Goal: Communication & Community: Answer question/provide support

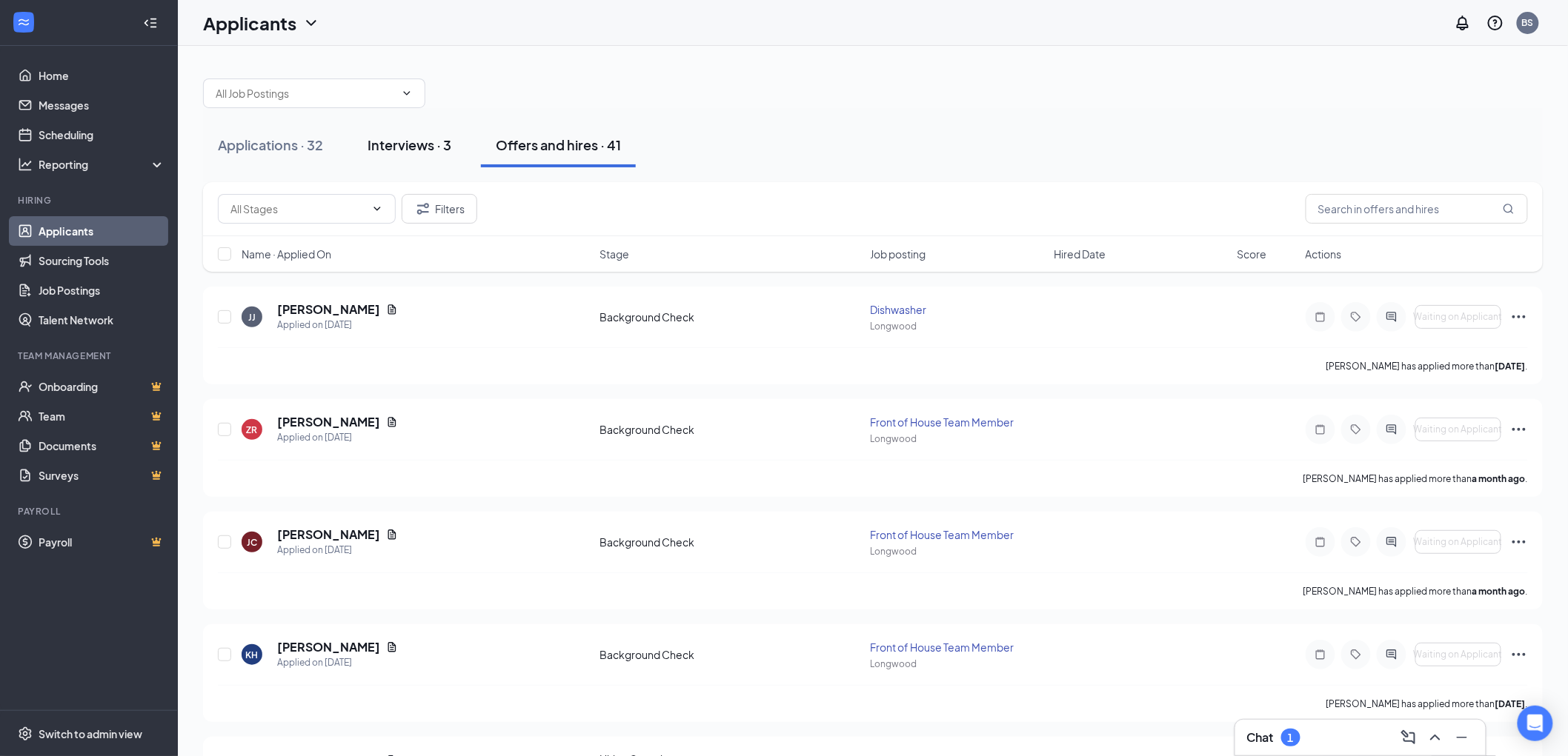
click at [390, 148] on div "Interviews · 3" at bounding box center [410, 144] width 84 height 18
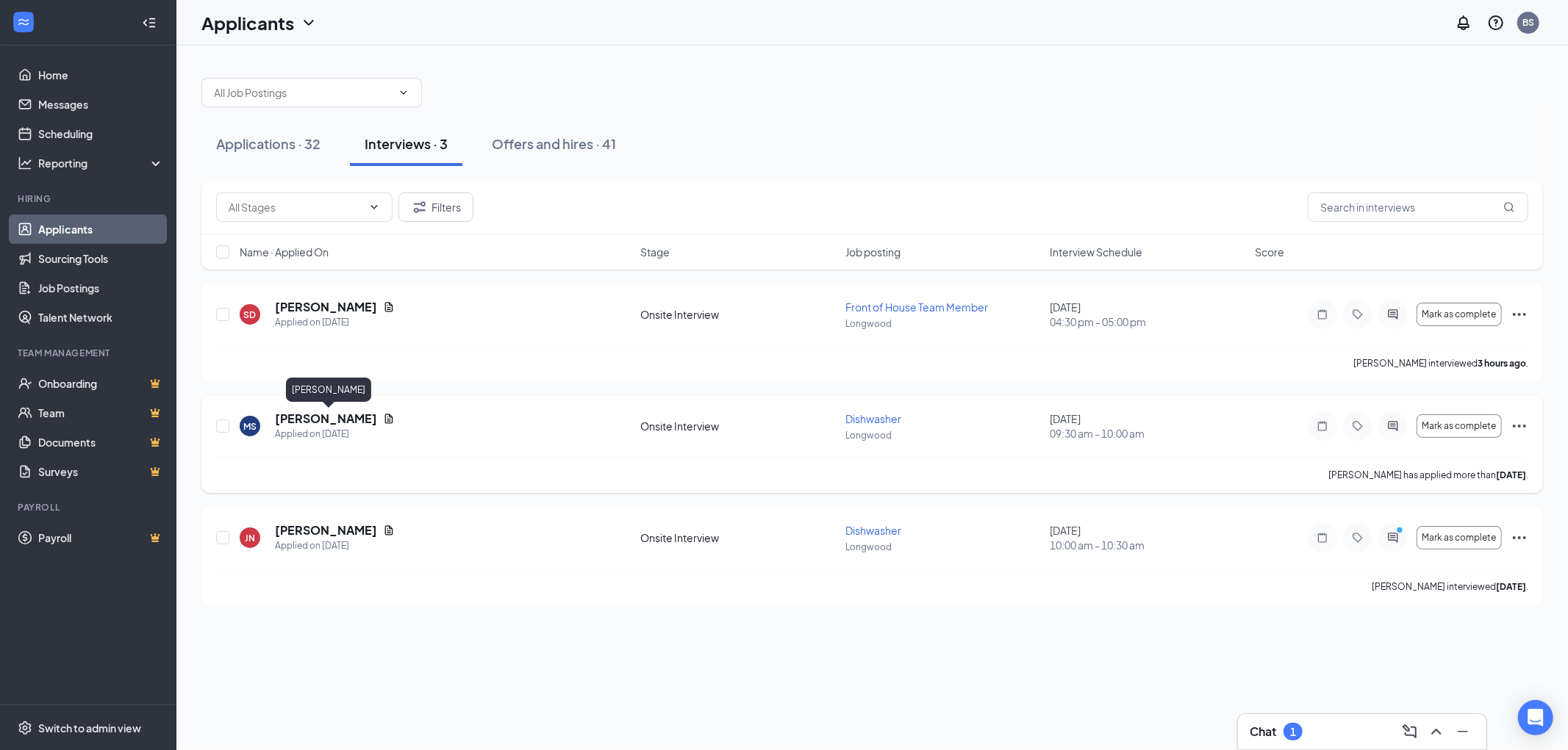
click at [327, 420] on h5 "[PERSON_NAME]" at bounding box center [326, 418] width 102 height 16
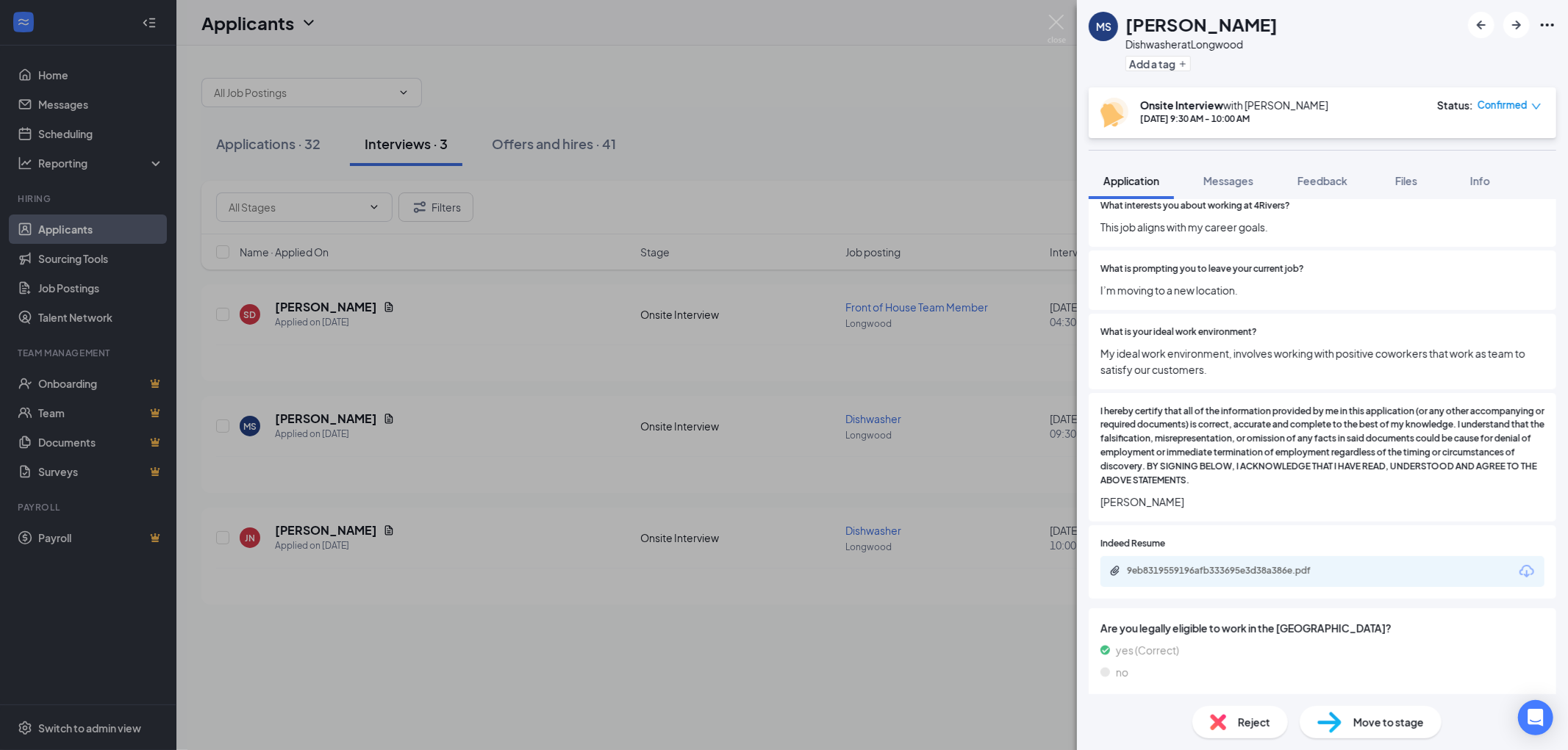
scroll to position [1071, 0]
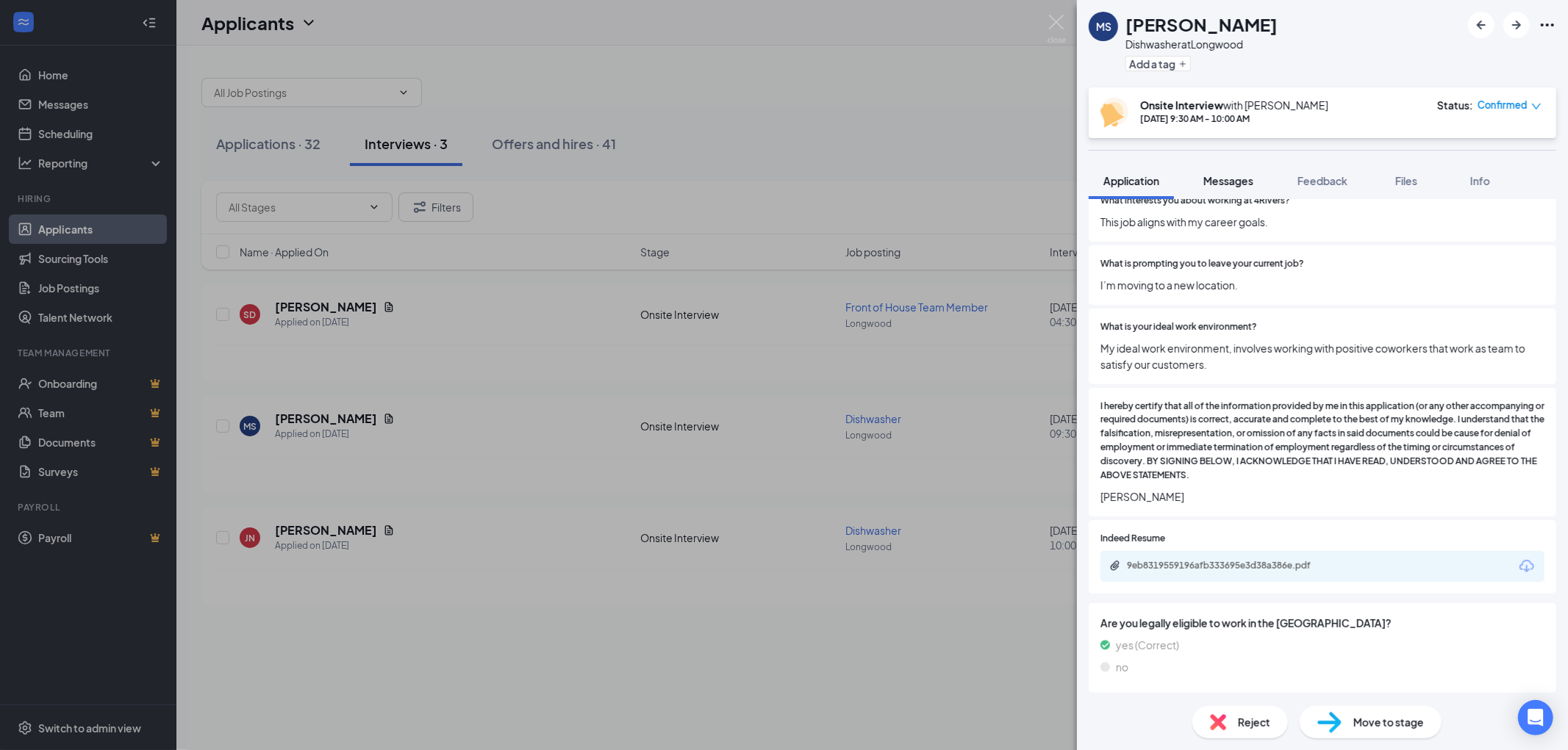
click at [1228, 185] on span "Messages" at bounding box center [1228, 180] width 50 height 13
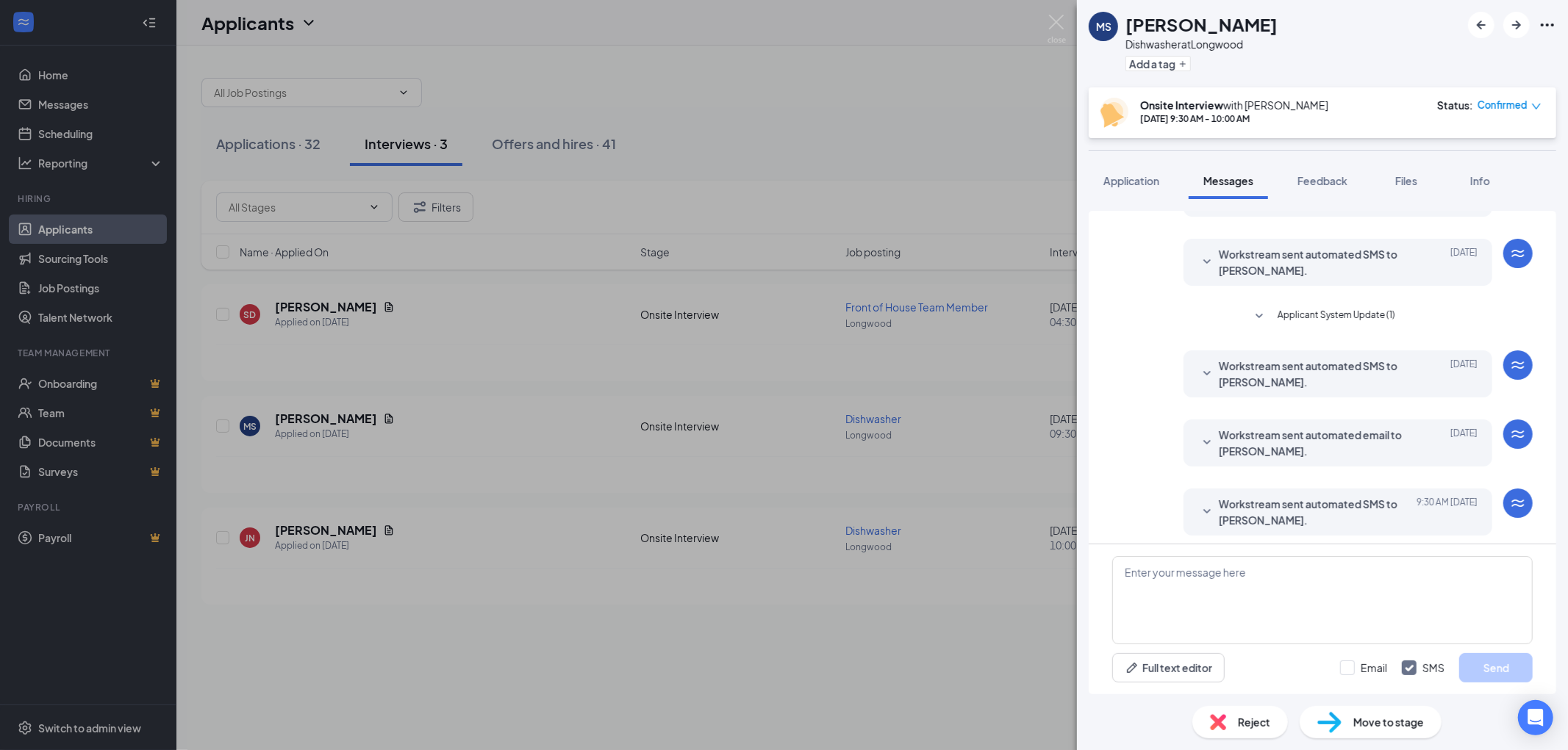
scroll to position [97, 0]
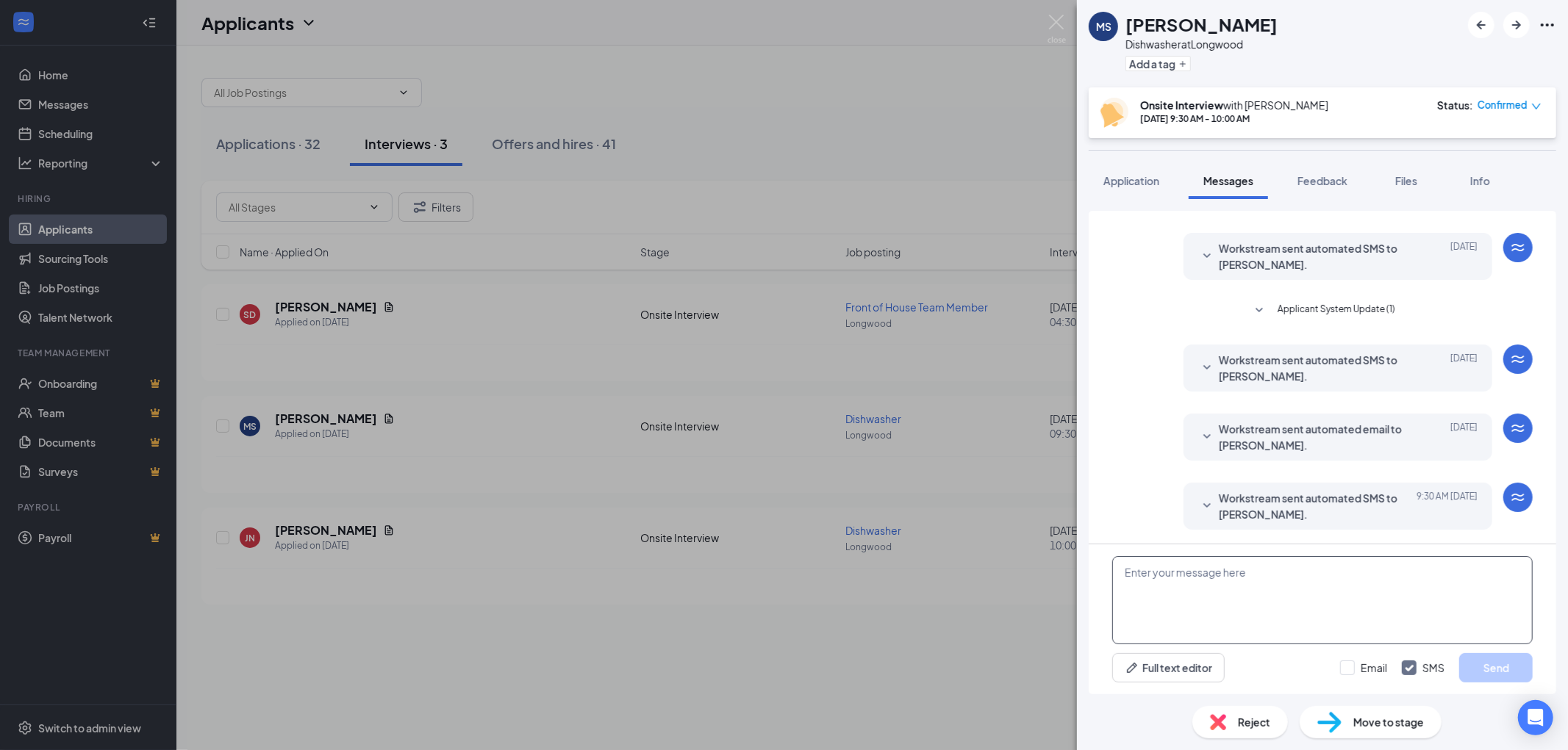
click at [1172, 590] on textarea at bounding box center [1322, 600] width 421 height 88
drag, startPoint x: 1471, startPoint y: 573, endPoint x: 1465, endPoint y: 595, distance: 22.8
click at [1472, 573] on textarea "Hi [PERSON_NAME], Thanks so much for your interest in the position here. As of …" at bounding box center [1322, 600] width 421 height 88
click at [1137, 589] on textarea "Hi [PERSON_NAME], Thanks so much for your interest in the position here. As of …" at bounding box center [1322, 600] width 421 height 88
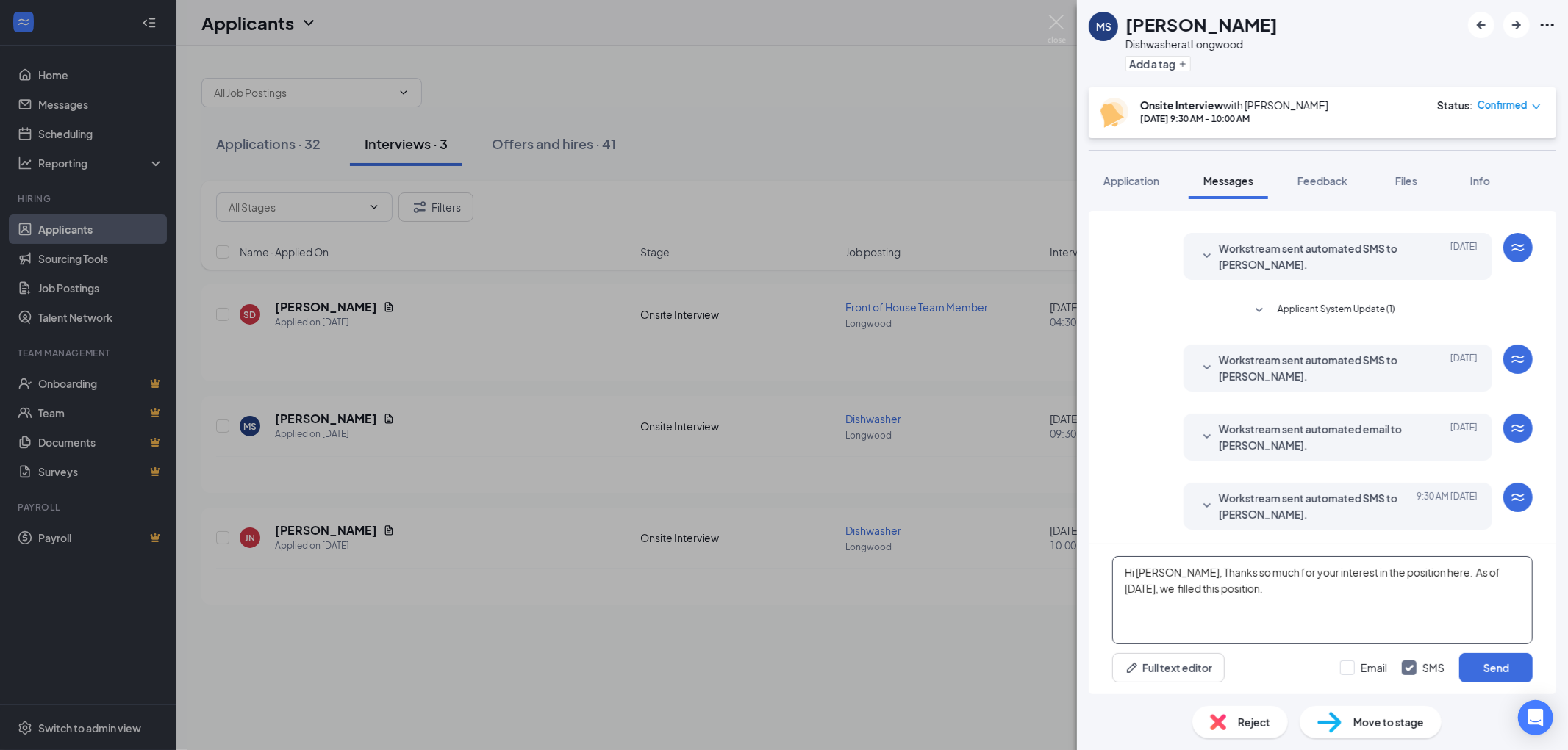
click at [1252, 586] on textarea "Hi [PERSON_NAME], Thanks so much for your interest in the position here. As of …" at bounding box center [1322, 600] width 421 height 88
type textarea "Hi [PERSON_NAME], Thanks so much for your interest in the position here. As of …"
click at [1517, 659] on button "Send" at bounding box center [1495, 667] width 74 height 30
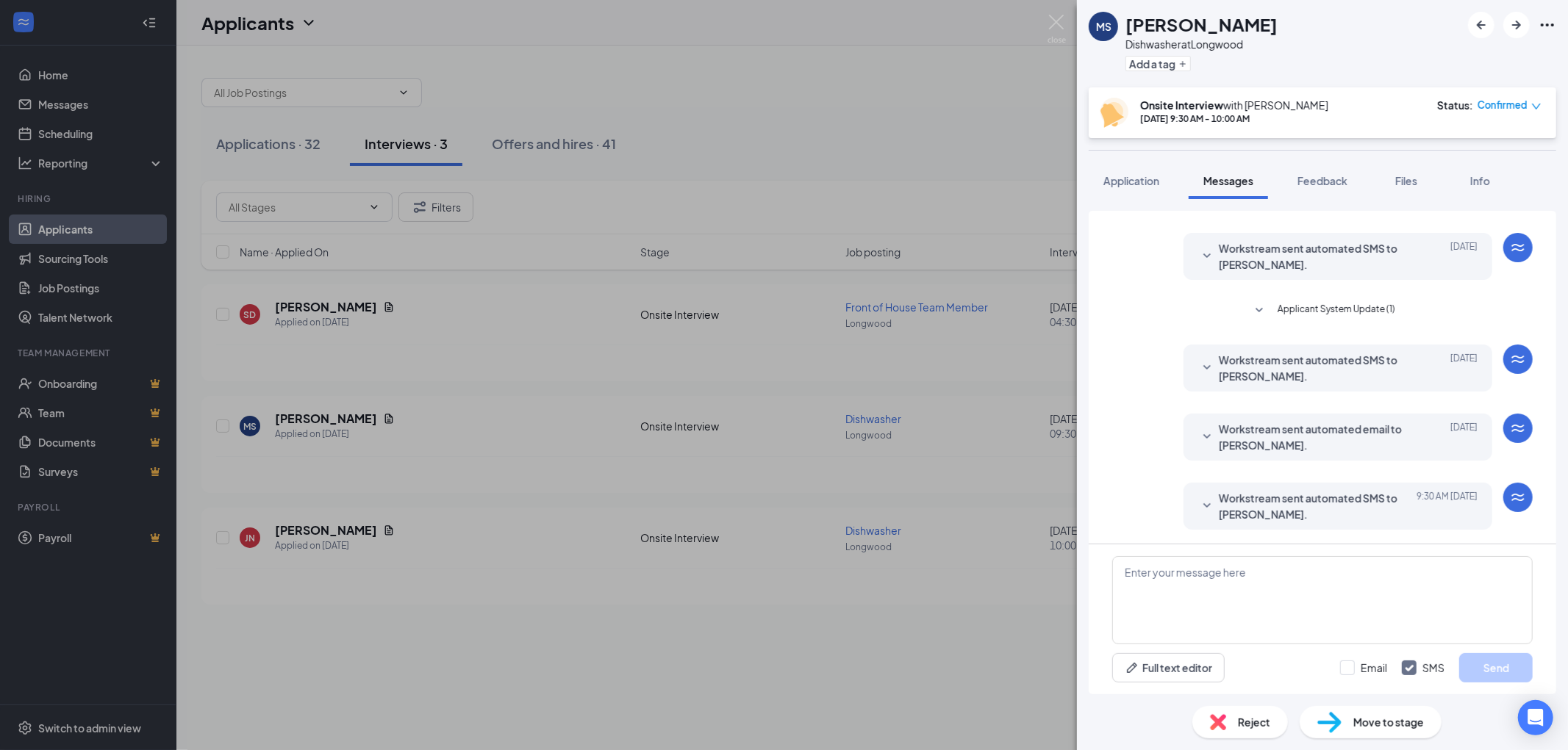
click at [1244, 724] on span "Reject" at bounding box center [1253, 722] width 33 height 16
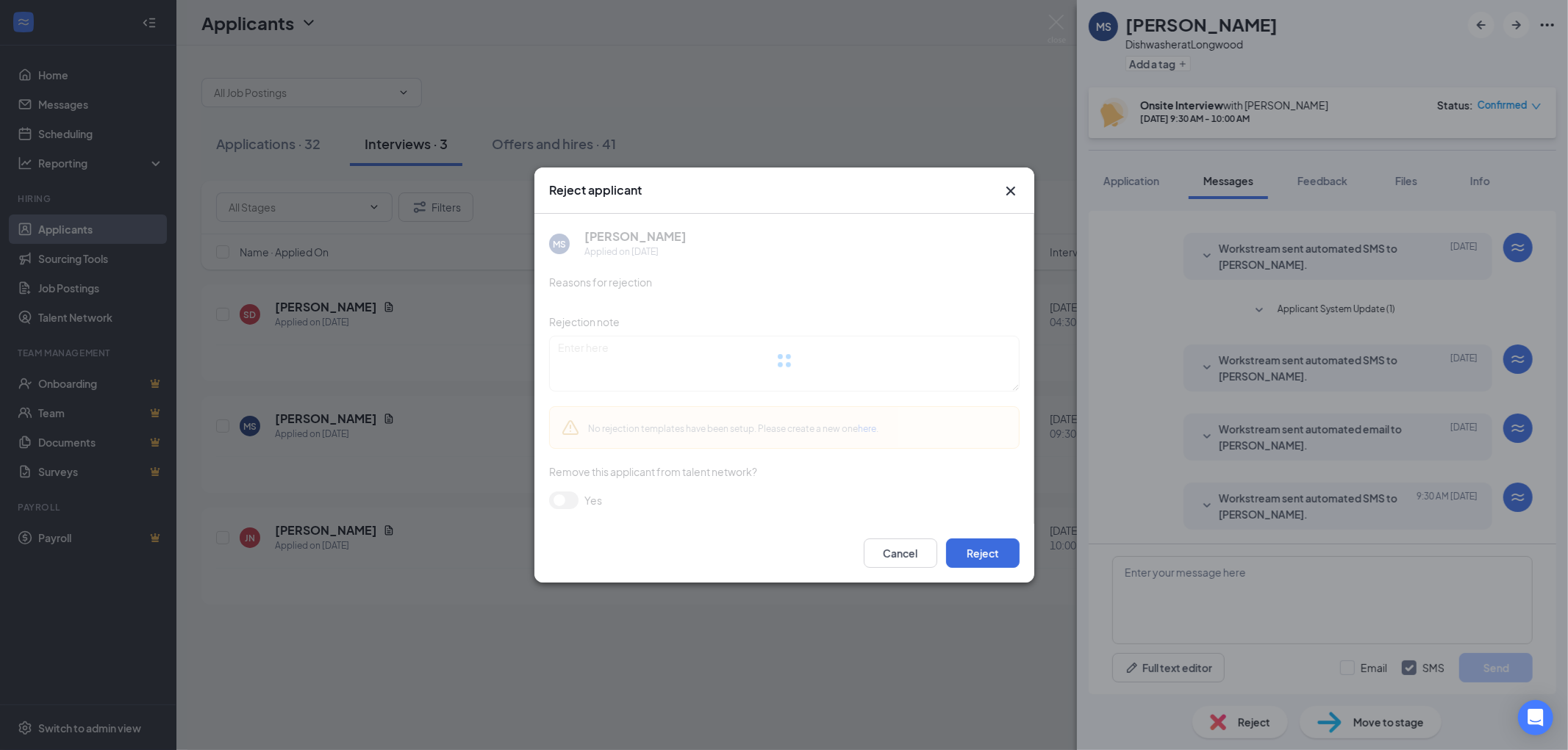
scroll to position [208, 0]
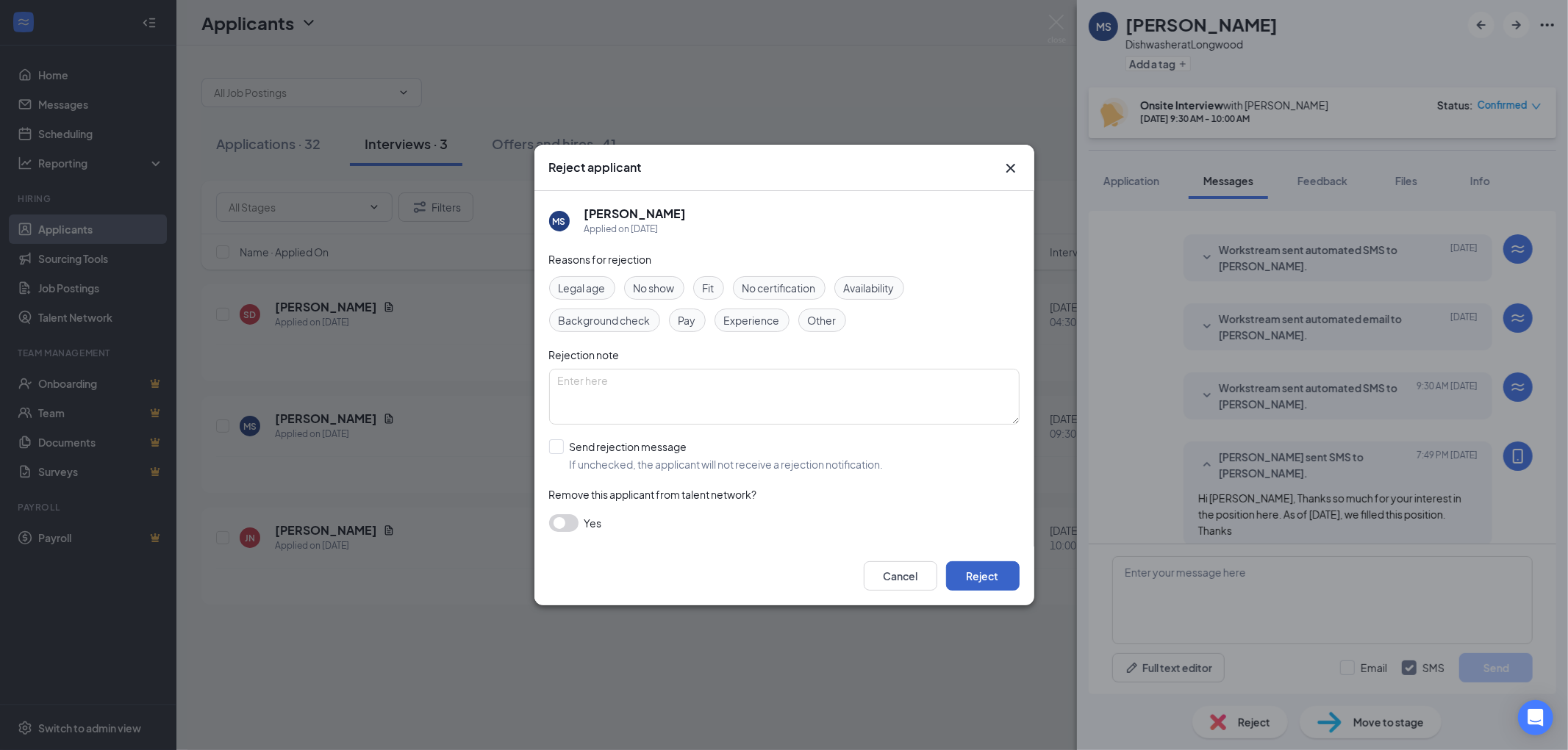
click at [983, 571] on button "Reject" at bounding box center [982, 576] width 74 height 30
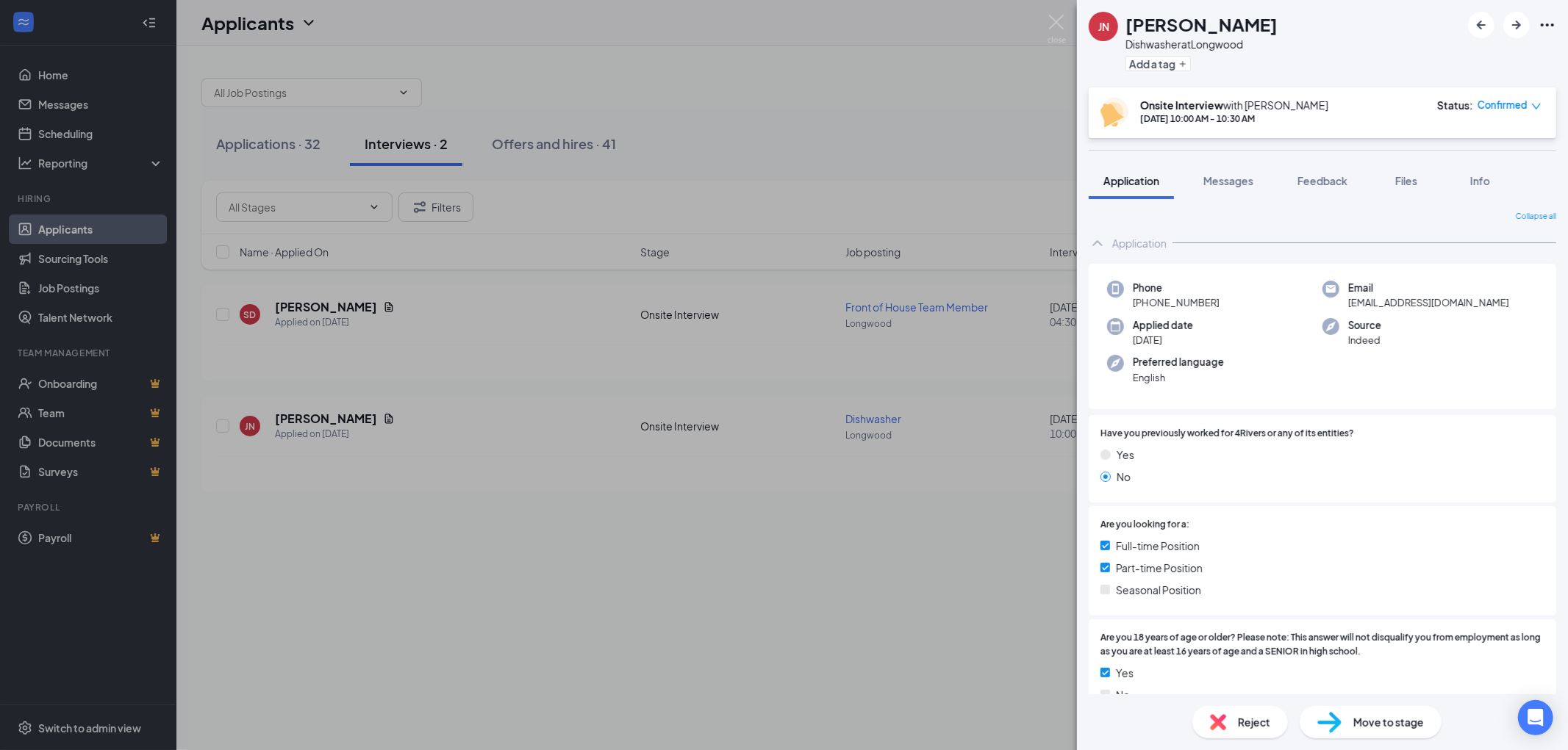
click at [721, 116] on div "JN [PERSON_NAME] at Longwood Add a tag Onsite Interview with [PERSON_NAME] [DAT…" at bounding box center [784, 375] width 1568 height 750
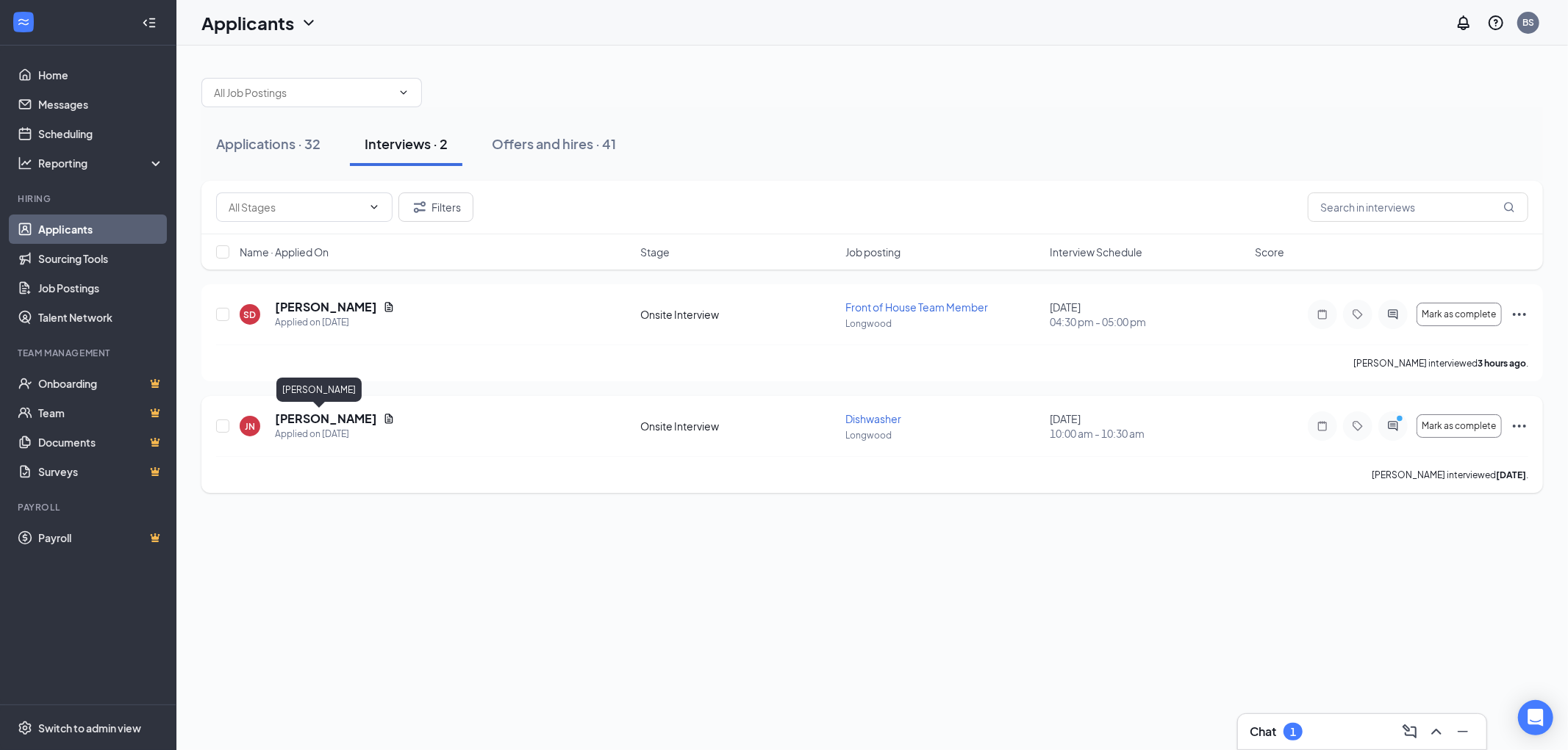
click at [329, 419] on h5 "[PERSON_NAME]" at bounding box center [326, 418] width 102 height 16
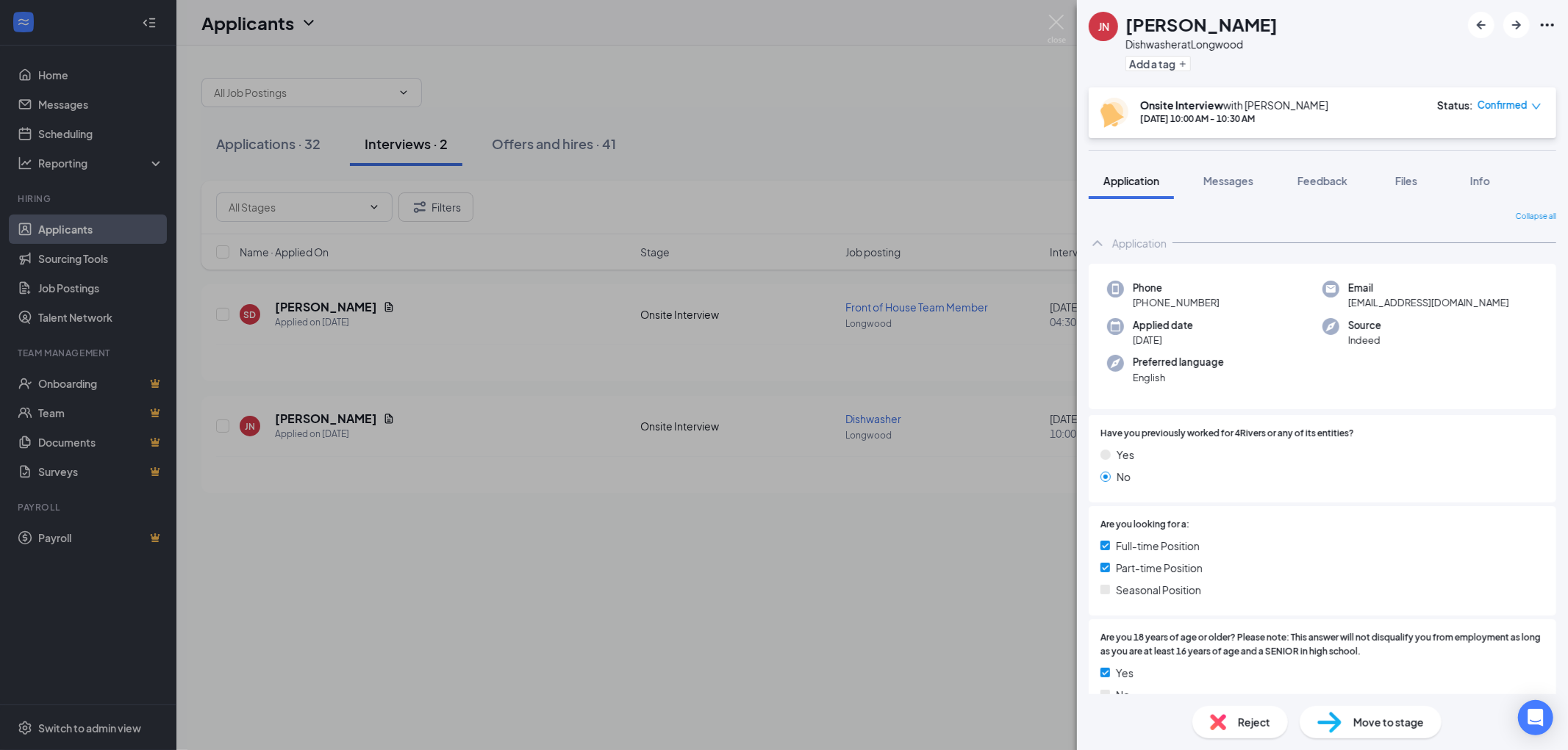
click at [728, 642] on div "JN [PERSON_NAME] at Longwood Add a tag Onsite Interview with [PERSON_NAME] [DAT…" at bounding box center [784, 375] width 1568 height 750
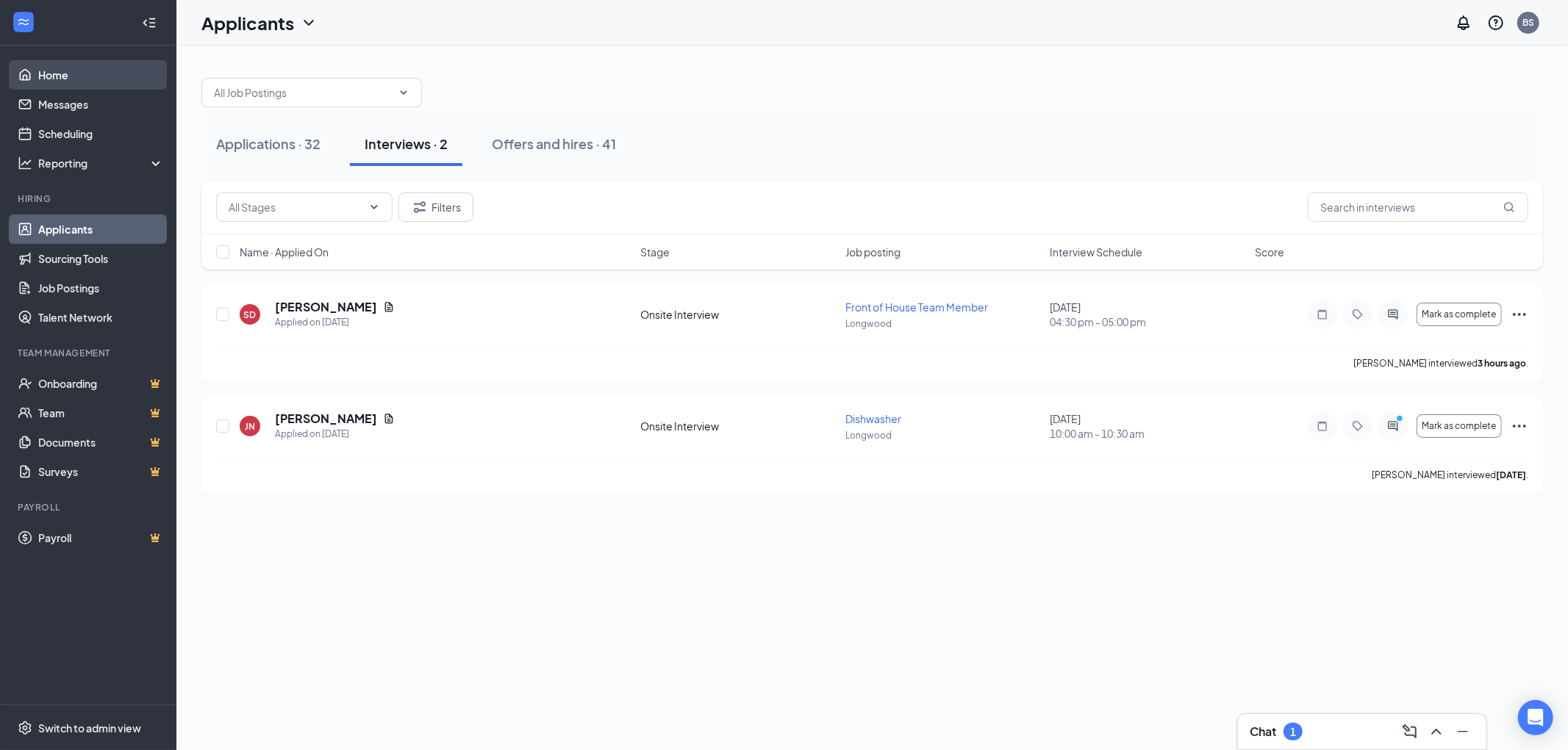
click at [89, 68] on link "Home" at bounding box center [101, 75] width 126 height 30
